Goal: Task Accomplishment & Management: Use online tool/utility

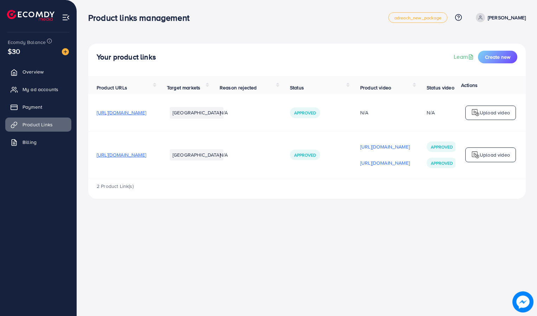
click at [482, 157] on p "Upload video" at bounding box center [495, 155] width 30 height 8
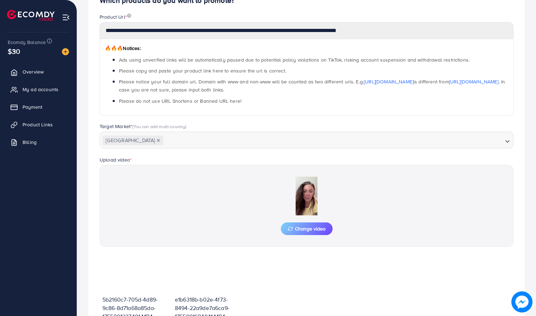
scroll to position [160, 0]
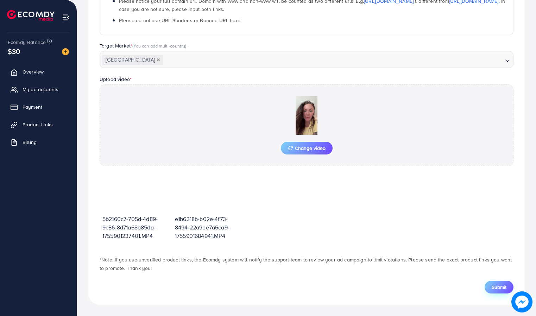
click at [499, 289] on span "Submit" at bounding box center [498, 286] width 15 height 7
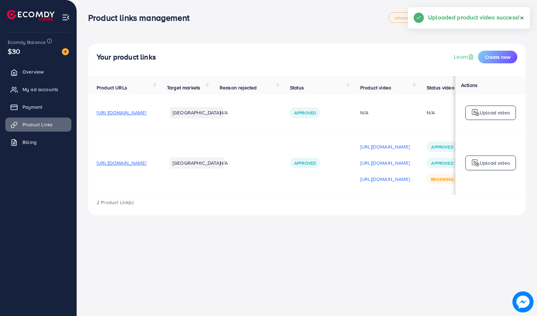
click at [490, 167] on p "Upload video" at bounding box center [495, 163] width 30 height 8
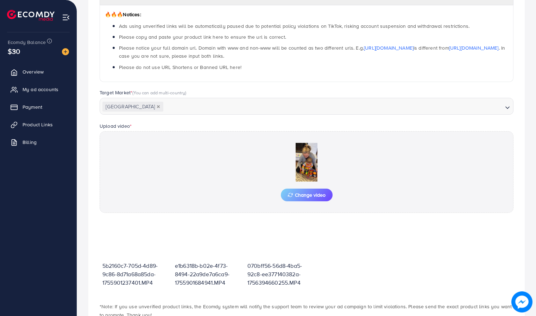
scroll to position [147, 0]
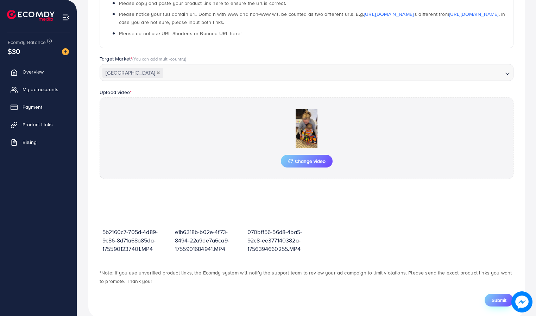
click at [493, 300] on span "Submit" at bounding box center [498, 300] width 15 height 7
